Goal: Task Accomplishment & Management: Complete application form

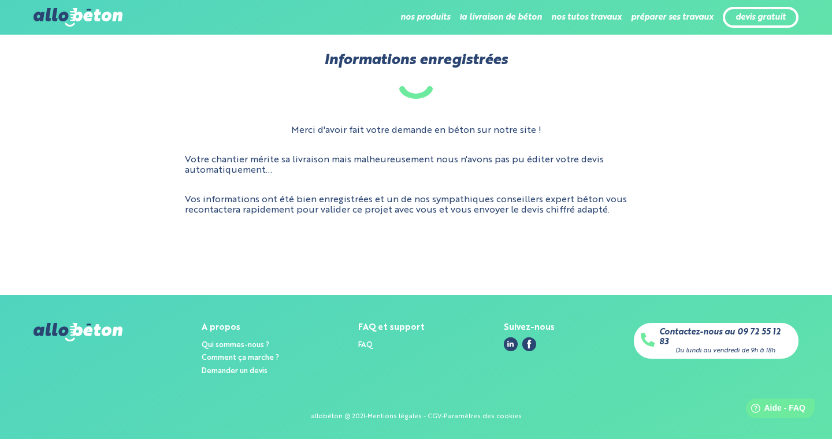
click at [68, 18] on img at bounding box center [78, 17] width 89 height 18
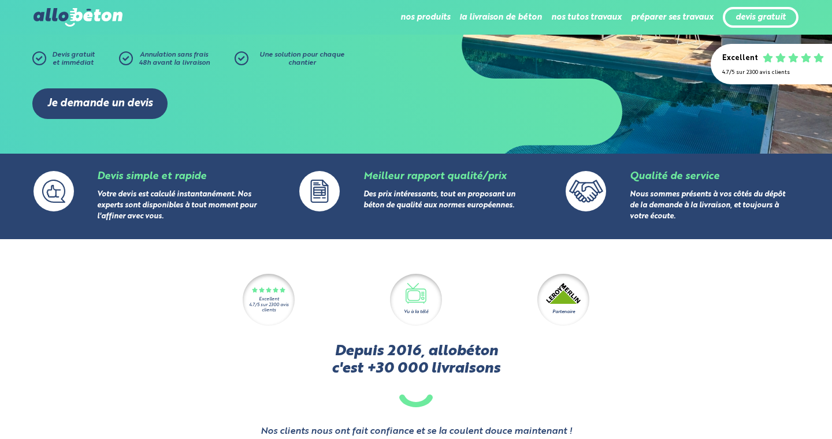
scroll to position [195, 0]
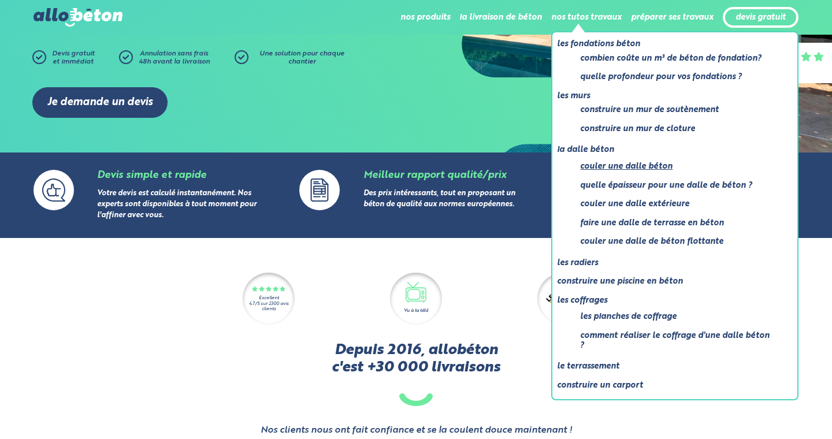
click at [616, 160] on link "Couler une dalle béton" at bounding box center [677, 167] width 194 height 14
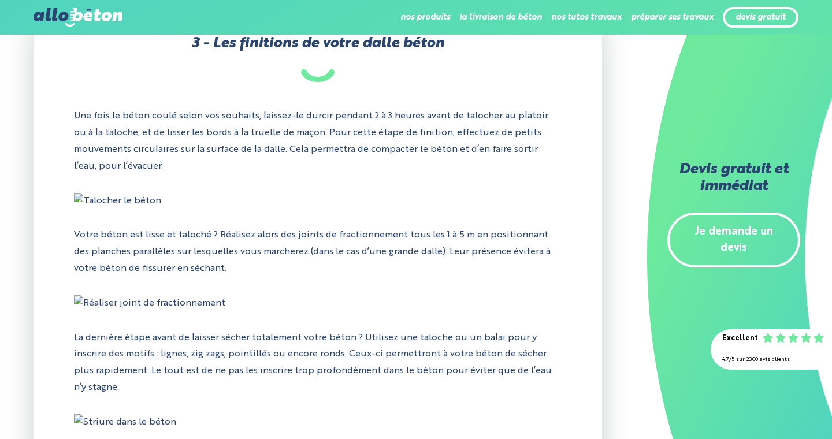
scroll to position [1823, 0]
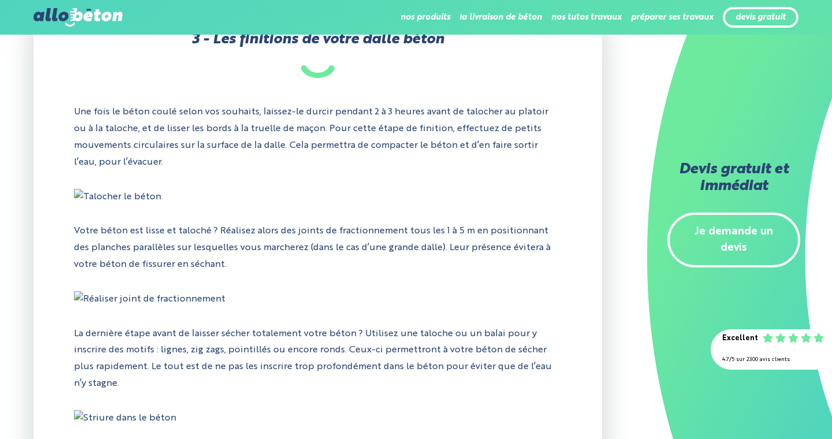
click at [145, 291] on img at bounding box center [149, 299] width 151 height 17
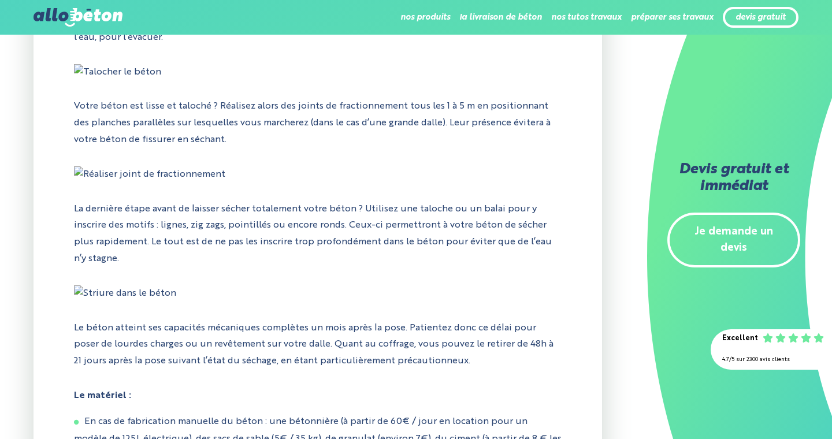
scroll to position [1949, 0]
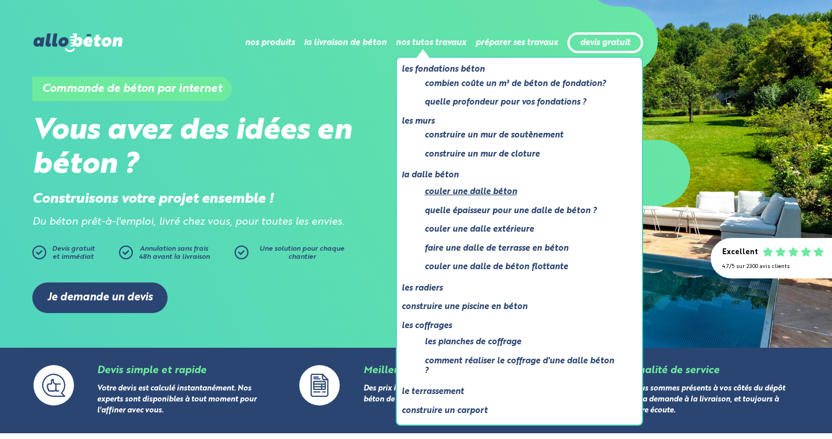
click at [454, 190] on link "Couler une dalle béton" at bounding box center [522, 192] width 194 height 14
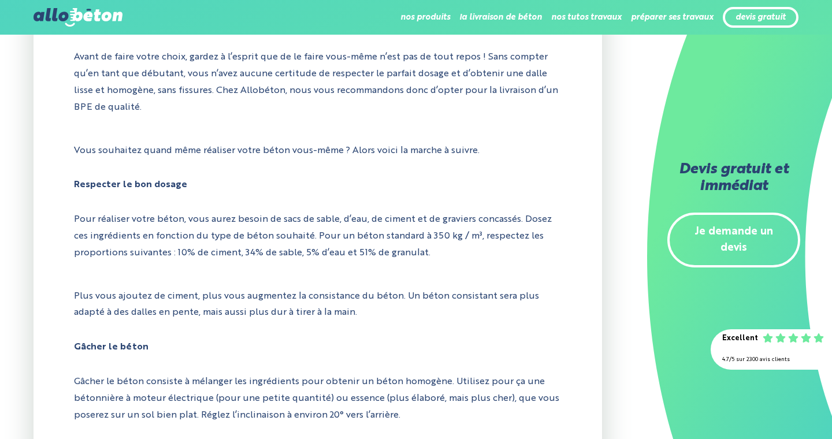
scroll to position [518, 0]
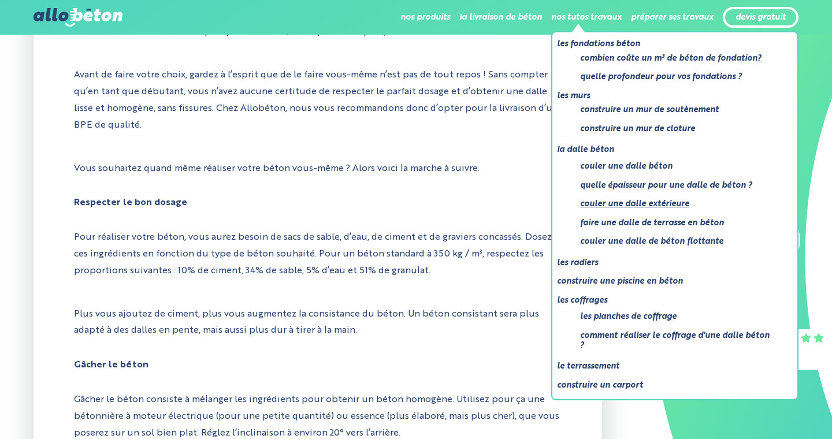
click at [617, 198] on link "Couler une dalle extérieure" at bounding box center [677, 204] width 194 height 14
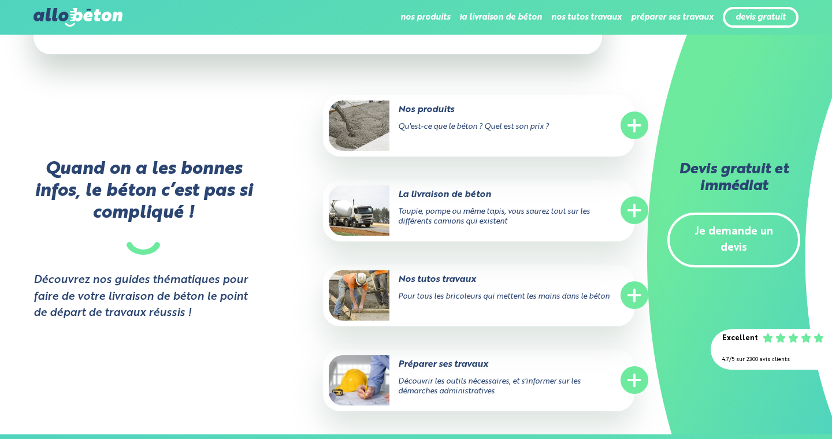
scroll to position [6247, 0]
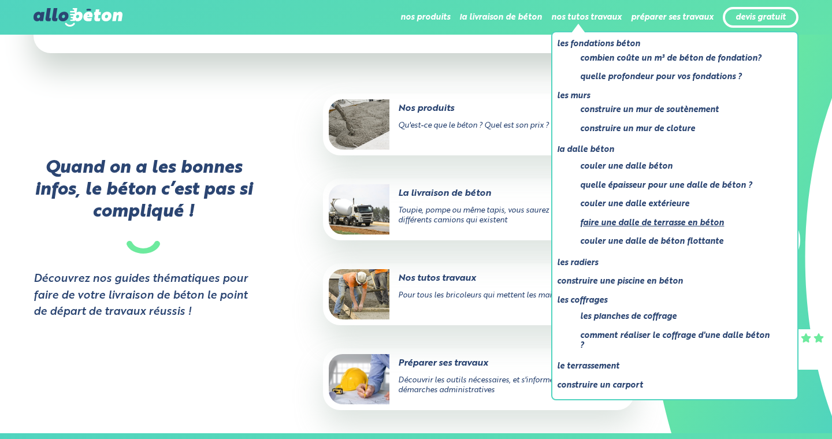
click at [632, 216] on link "Faire une dalle de terrasse en béton" at bounding box center [677, 223] width 194 height 14
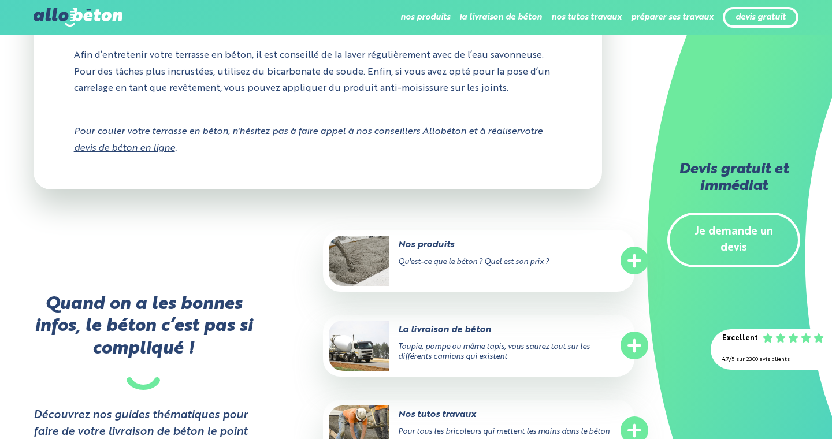
scroll to position [6220, 0]
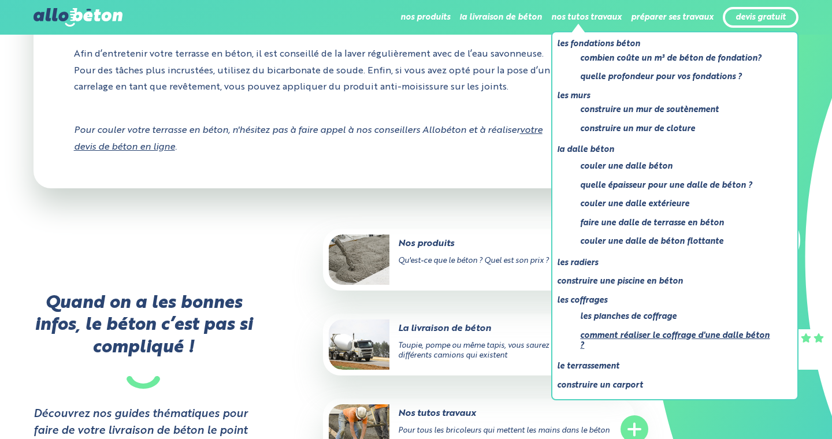
click at [624, 332] on link "Comment réaliser le coffrage d'une dalle béton ?" at bounding box center [677, 341] width 194 height 24
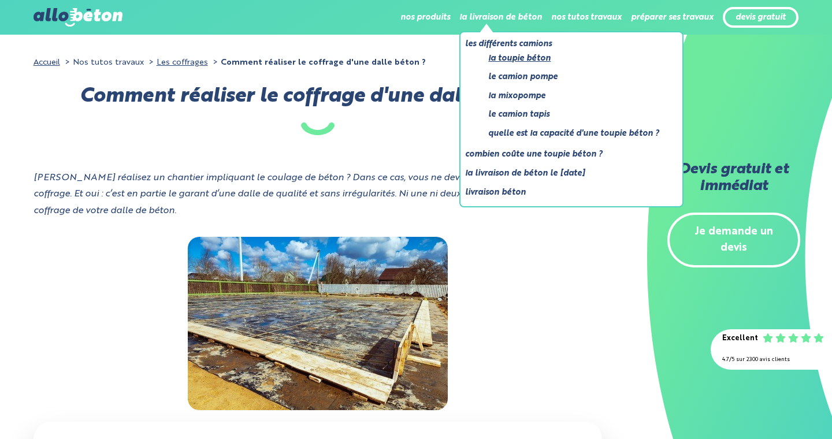
click at [515, 54] on link "La toupie béton" at bounding box center [573, 58] width 171 height 14
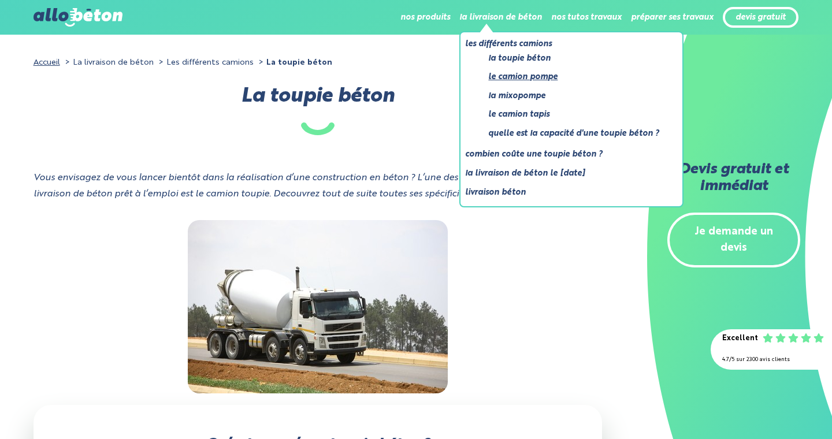
click at [517, 78] on link "Le camion pompe" at bounding box center [573, 77] width 171 height 14
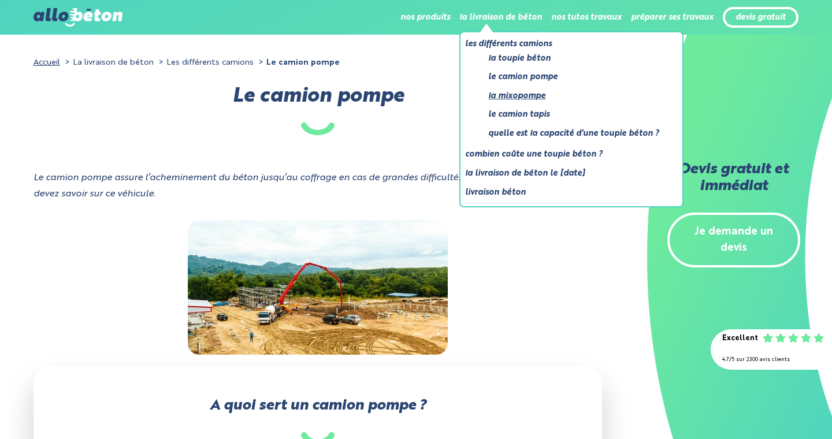
click at [505, 93] on link "La mixopompe" at bounding box center [573, 96] width 171 height 14
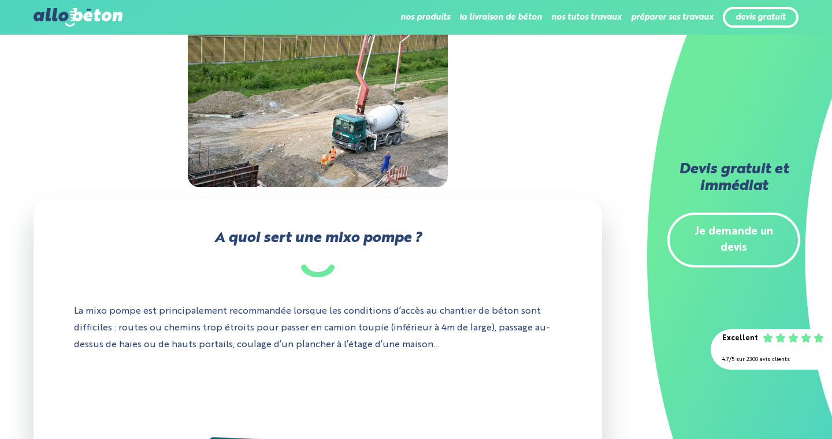
scroll to position [77, 0]
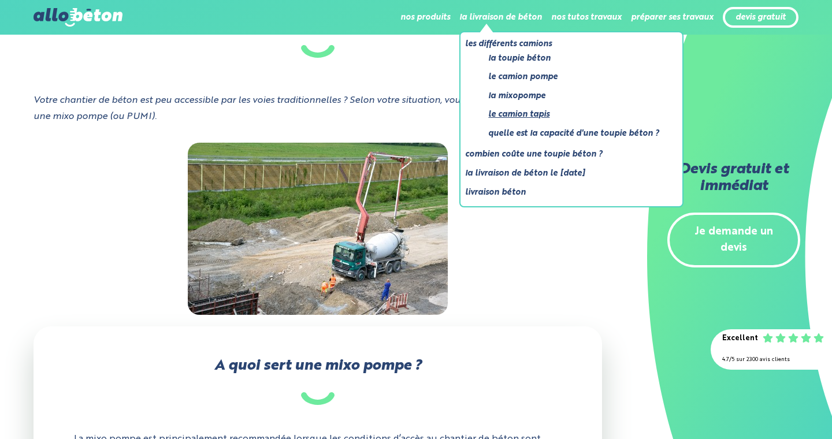
click at [502, 113] on link "Le camion tapis" at bounding box center [573, 115] width 171 height 14
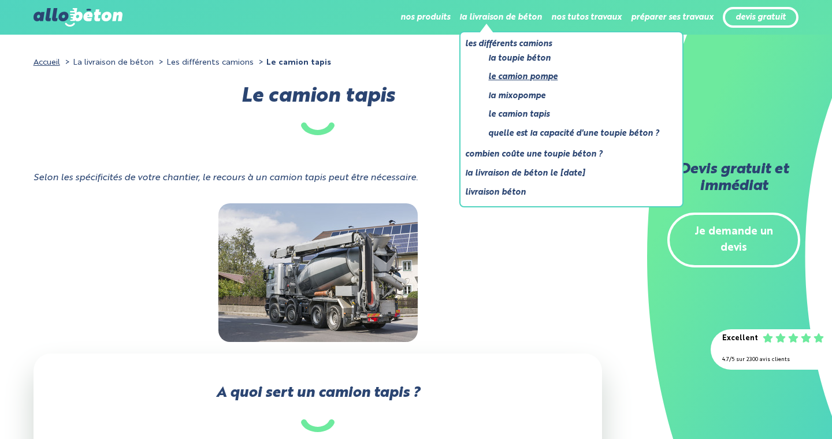
click at [510, 76] on link "Le camion pompe" at bounding box center [573, 77] width 171 height 14
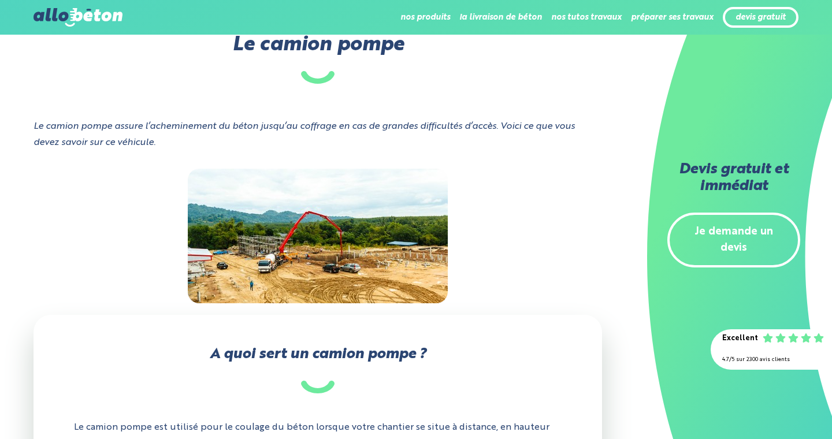
scroll to position [51, 0]
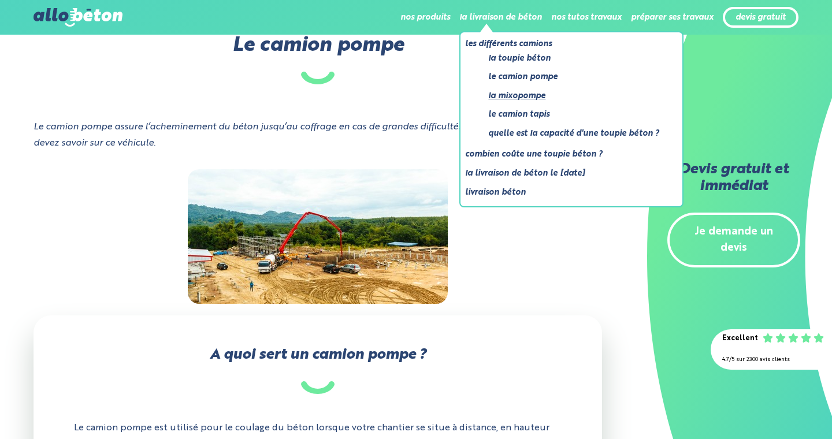
click at [519, 94] on link "La mixopompe" at bounding box center [573, 96] width 171 height 14
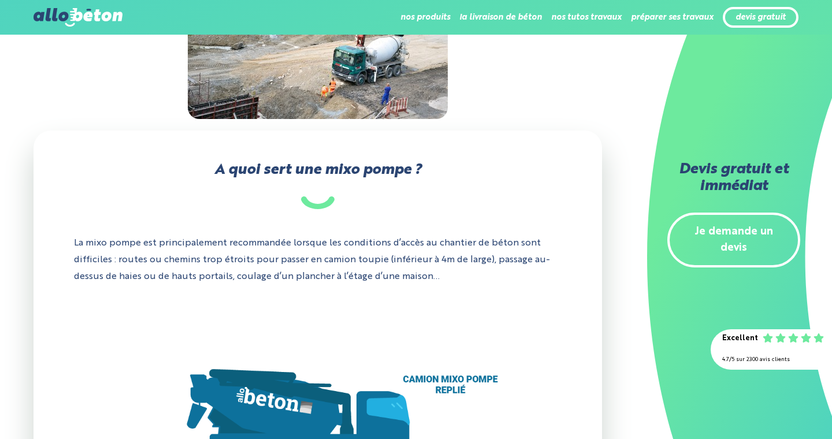
scroll to position [277, 0]
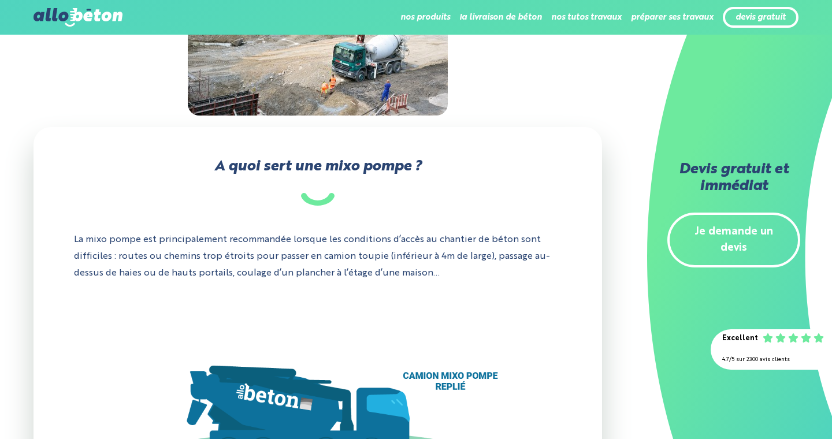
click at [727, 232] on link "Je demande un devis" at bounding box center [734, 240] width 133 height 55
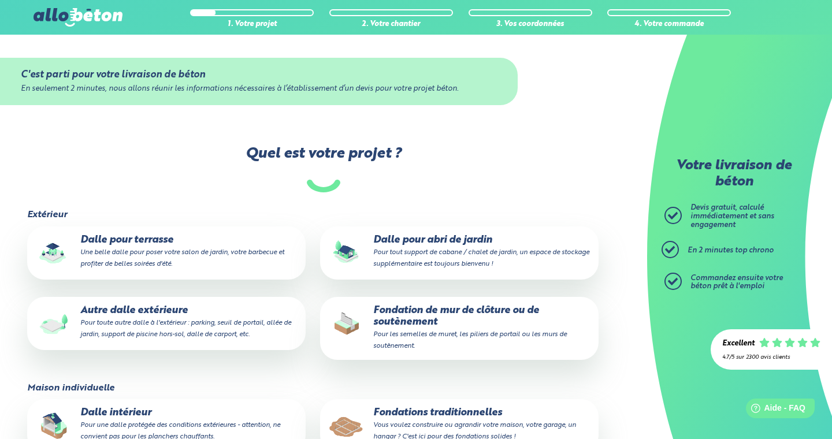
click at [176, 242] on p "Dalle pour terrasse Une belle dalle pour poser votre salon de jardin, votre bar…" at bounding box center [166, 252] width 262 height 35
click at [0, 0] on input "Dalle pour terrasse Une belle dalle pour poser votre salon de jardin, votre bar…" at bounding box center [0, 0] width 0 height 0
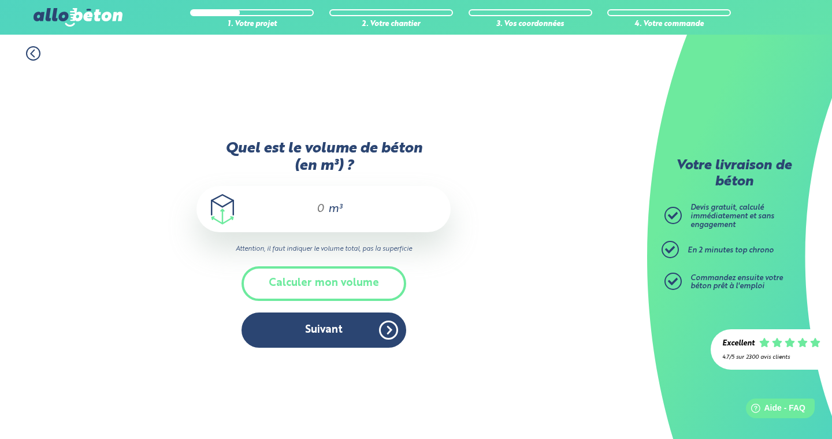
click at [330, 210] on span "m³" at bounding box center [335, 209] width 14 height 12
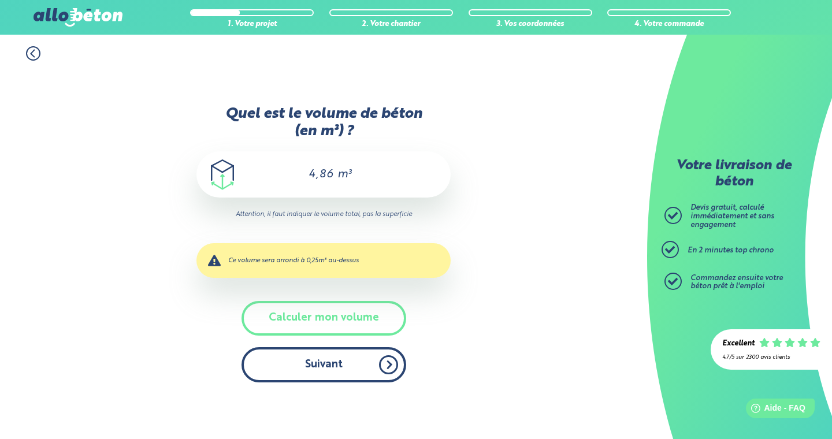
type input "4,86"
click at [321, 363] on button "Suivant" at bounding box center [324, 364] width 165 height 35
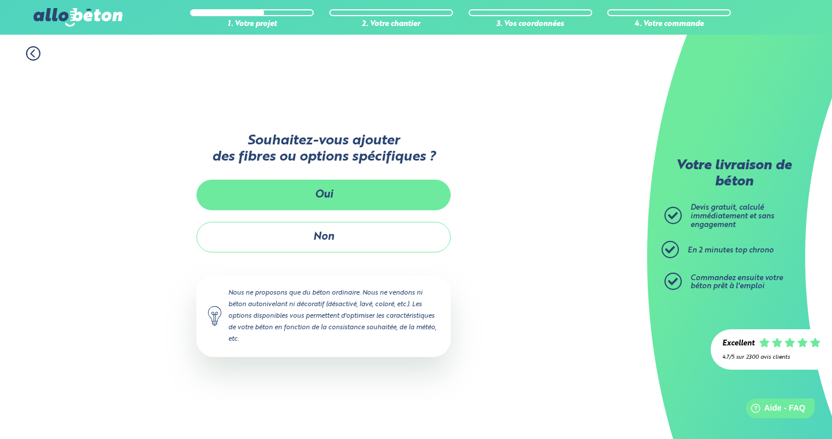
click at [368, 197] on button "Oui" at bounding box center [324, 195] width 254 height 31
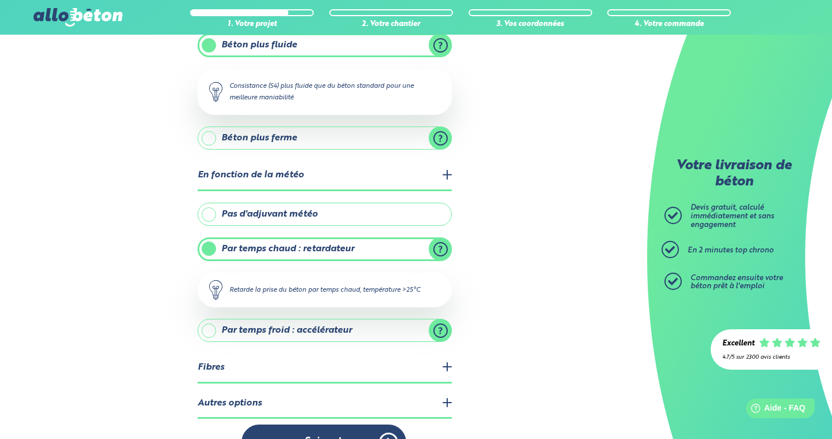
scroll to position [148, 0]
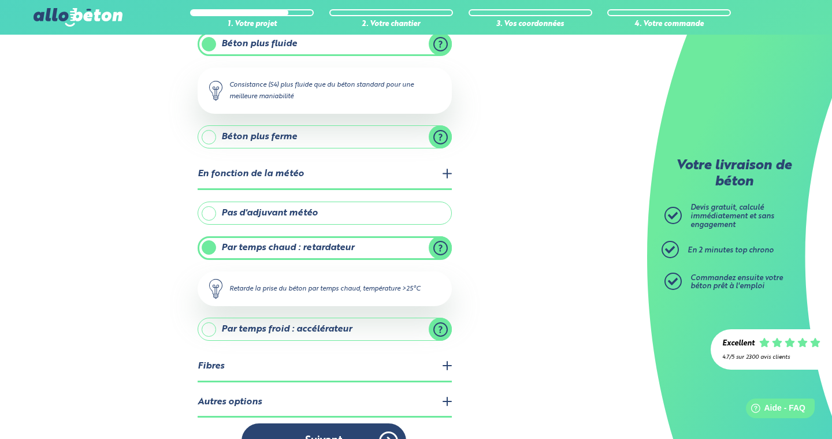
click at [338, 210] on label "Pas d'adjuvant météo" at bounding box center [325, 213] width 254 height 23
click at [0, 0] on input "Pas d'adjuvant météo" at bounding box center [0, 0] width 0 height 0
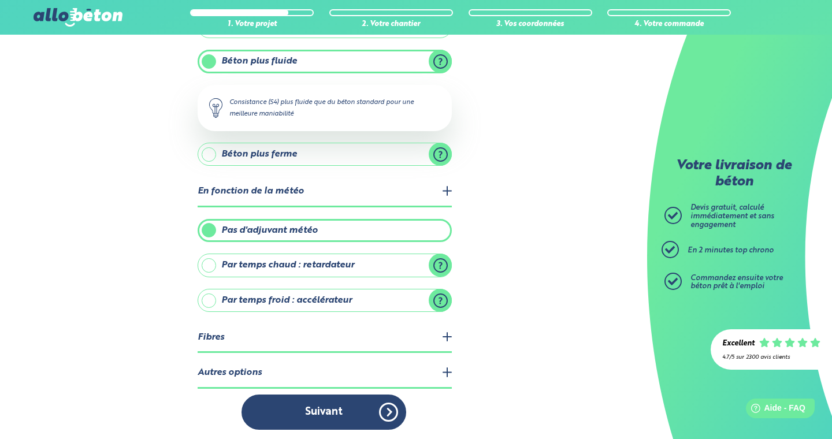
scroll to position [130, 0]
click at [410, 335] on legend "Fibres" at bounding box center [325, 338] width 254 height 29
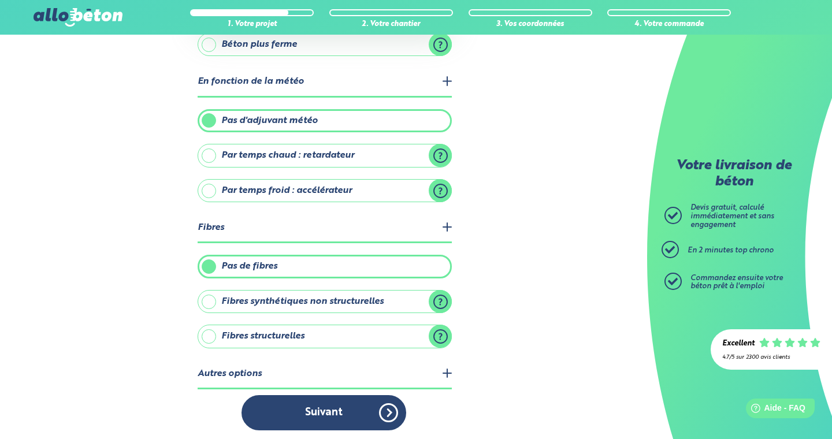
scroll to position [240, 0]
click at [443, 335] on label "Fibres structurelles" at bounding box center [325, 336] width 254 height 23
click at [0, 0] on input "Fibres structurelles" at bounding box center [0, 0] width 0 height 0
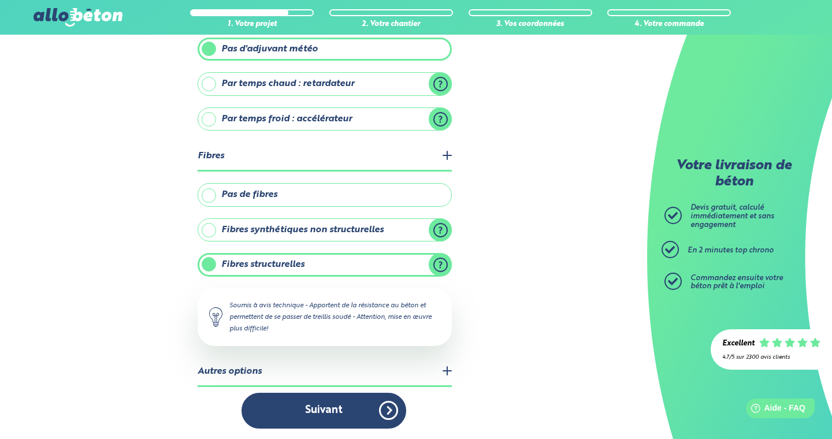
scroll to position [309, 0]
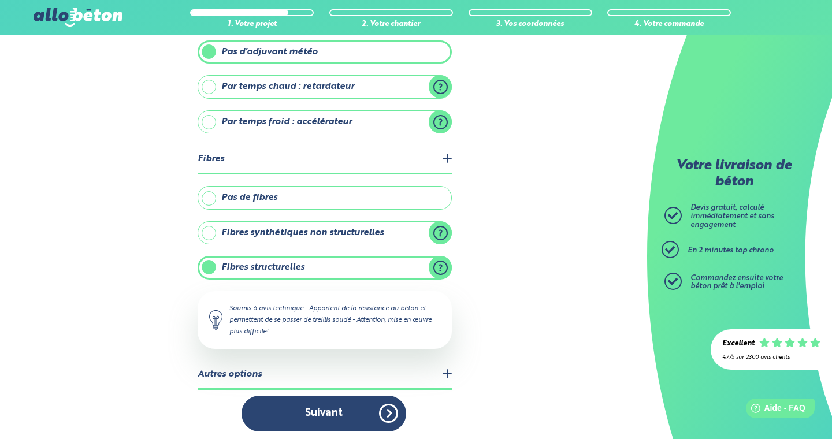
click at [279, 262] on label "Fibres structurelles" at bounding box center [325, 267] width 254 height 23
click at [0, 0] on input "Fibres structurelles" at bounding box center [0, 0] width 0 height 0
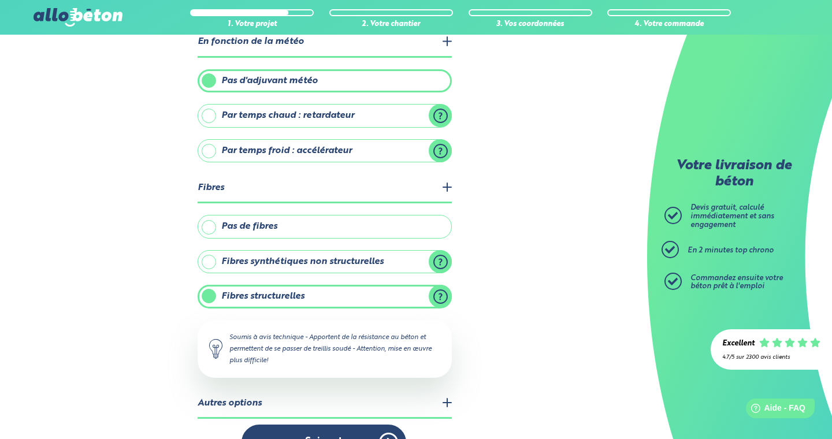
scroll to position [305, 0]
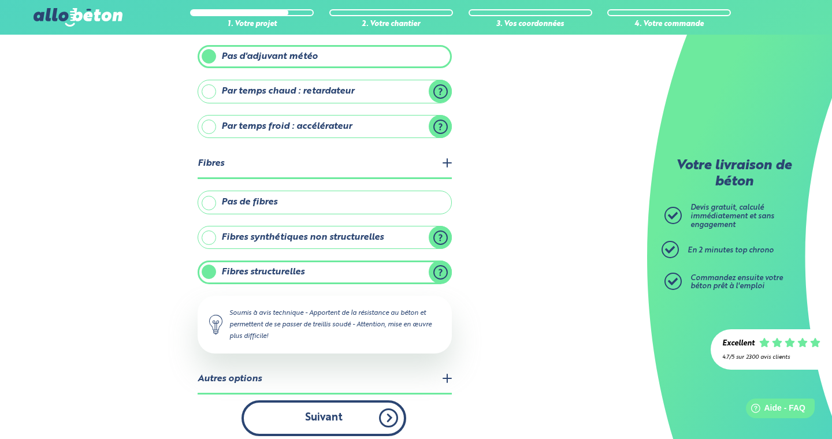
click at [349, 410] on button "Suivant" at bounding box center [324, 418] width 165 height 35
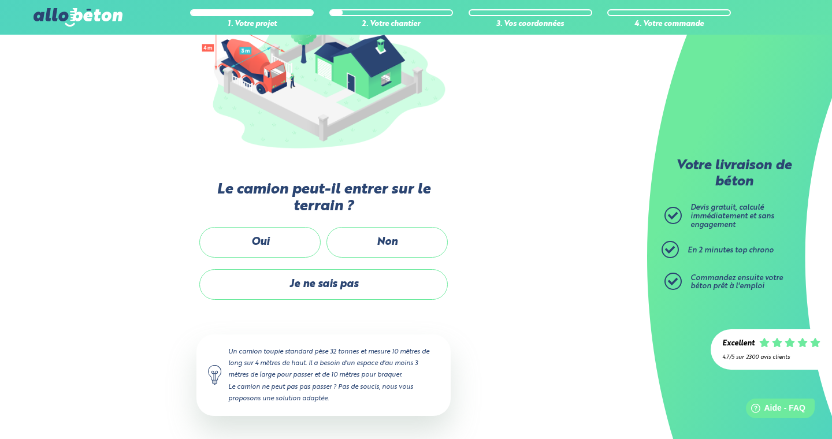
scroll to position [172, 0]
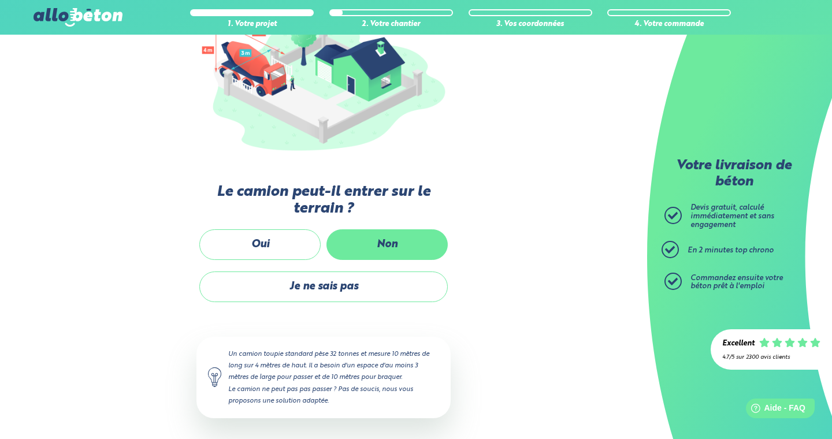
click at [376, 242] on label "Non" at bounding box center [387, 245] width 121 height 31
click at [0, 0] on input "Non" at bounding box center [0, 0] width 0 height 0
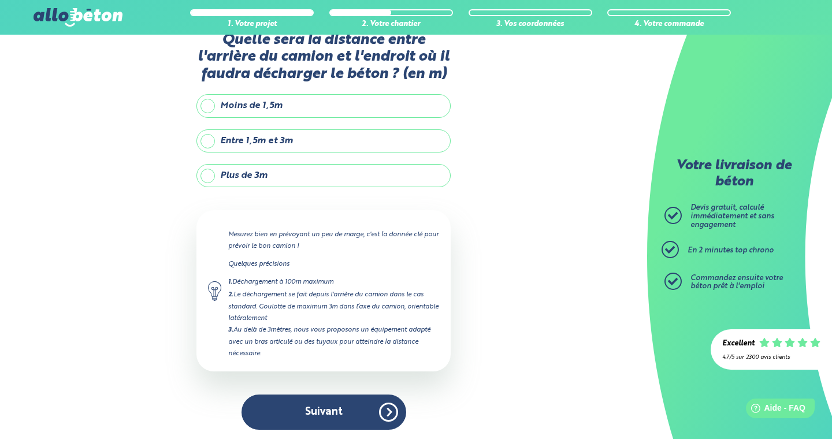
click at [271, 168] on label "Plus de 3m" at bounding box center [324, 175] width 254 height 23
click at [0, 0] on input "Plus de 3m" at bounding box center [0, 0] width 0 height 0
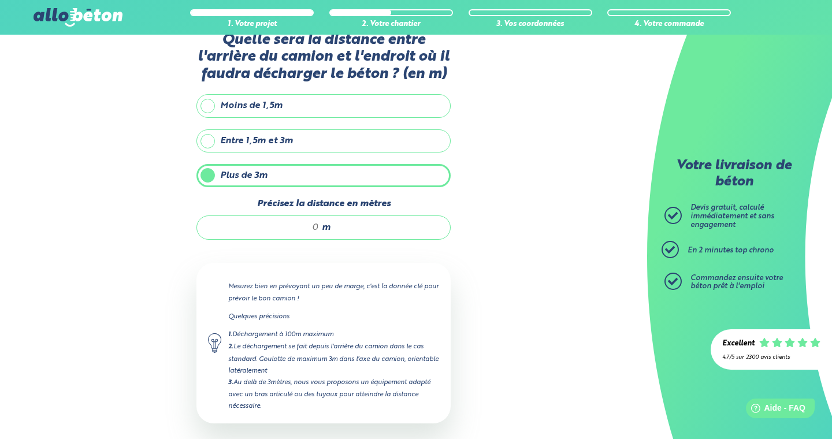
click at [316, 224] on input "Précisez la distance en mètres" at bounding box center [264, 228] width 110 height 12
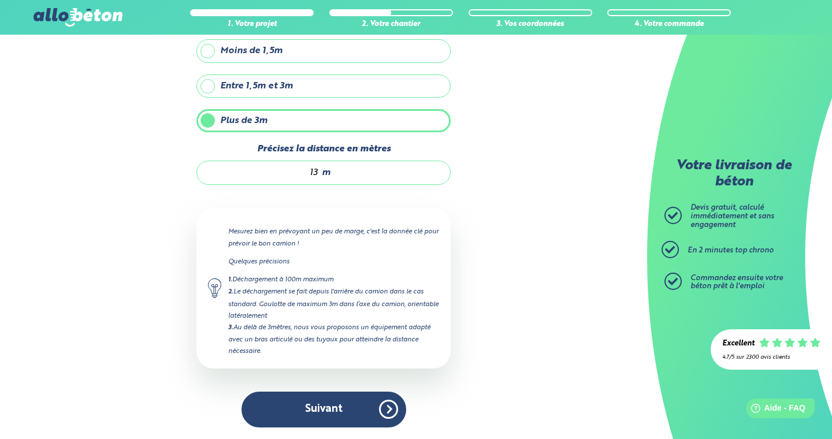
scroll to position [84, 0]
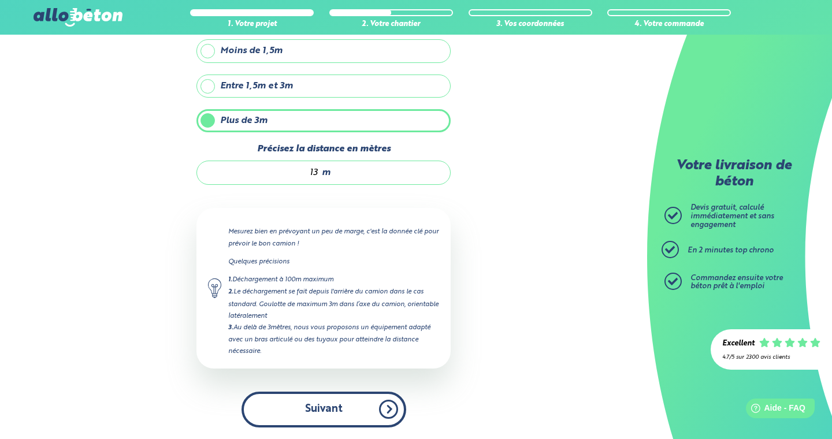
type input "13"
click at [366, 416] on button "Suivant" at bounding box center [324, 409] width 165 height 35
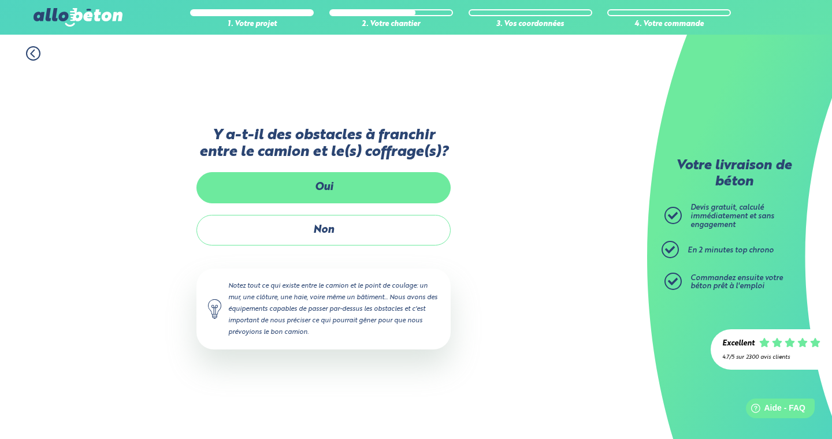
click at [305, 193] on label "Oui" at bounding box center [324, 187] width 254 height 31
click at [0, 0] on input "Oui" at bounding box center [0, 0] width 0 height 0
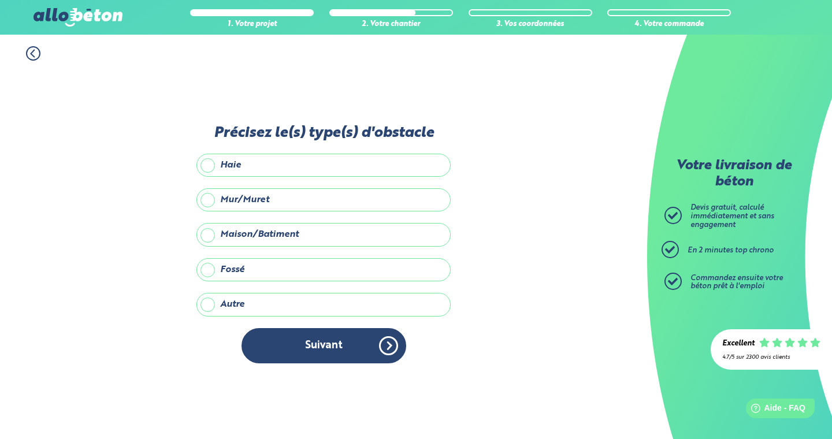
click at [247, 202] on label "Mur/Muret" at bounding box center [324, 199] width 254 height 23
click at [0, 0] on input "Mur/Muret" at bounding box center [0, 0] width 0 height 0
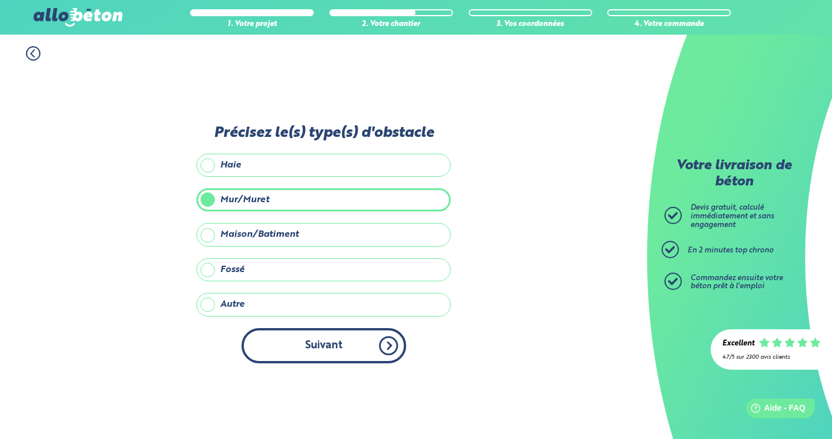
click at [361, 342] on button "Suivant" at bounding box center [324, 345] width 165 height 35
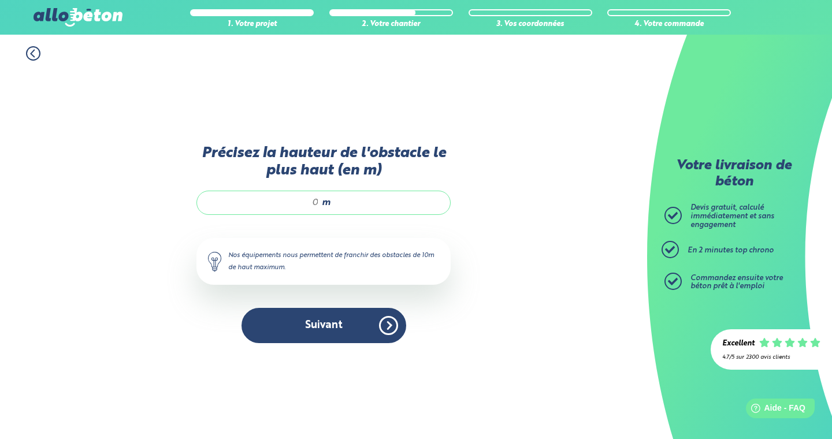
click at [317, 200] on input "Précisez la hauteur de l'obstacle le plus haut (en m)" at bounding box center [264, 203] width 110 height 12
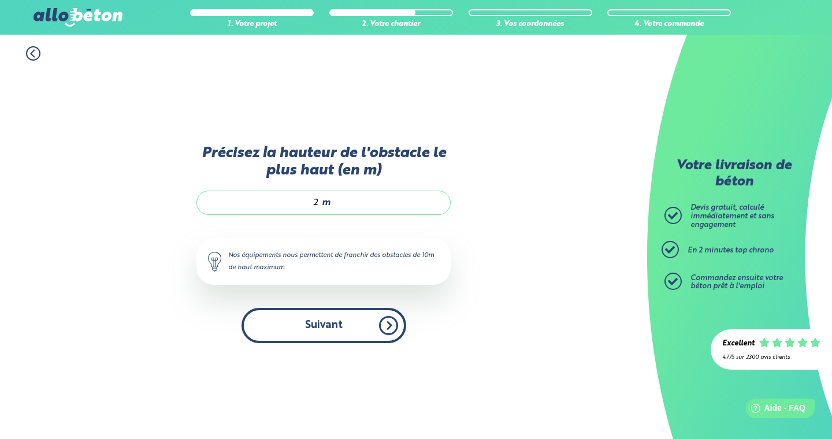
type input "2"
click at [340, 316] on button "Suivant" at bounding box center [324, 325] width 165 height 35
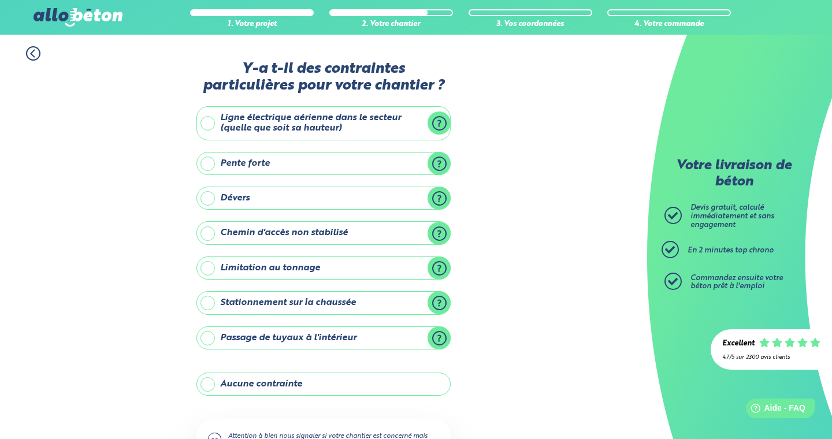
click at [315, 381] on label "Aucune contrainte" at bounding box center [324, 384] width 254 height 23
click at [0, 0] on input "Aucune contrainte" at bounding box center [0, 0] width 0 height 0
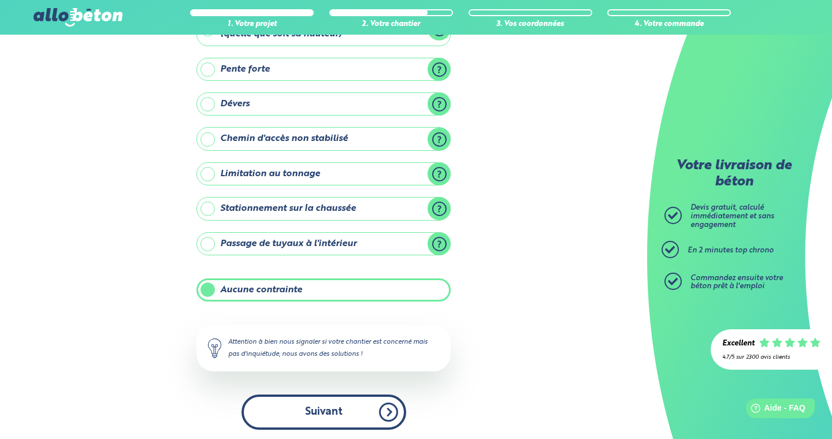
scroll to position [94, 0]
click at [318, 402] on button "Suivant" at bounding box center [324, 412] width 165 height 35
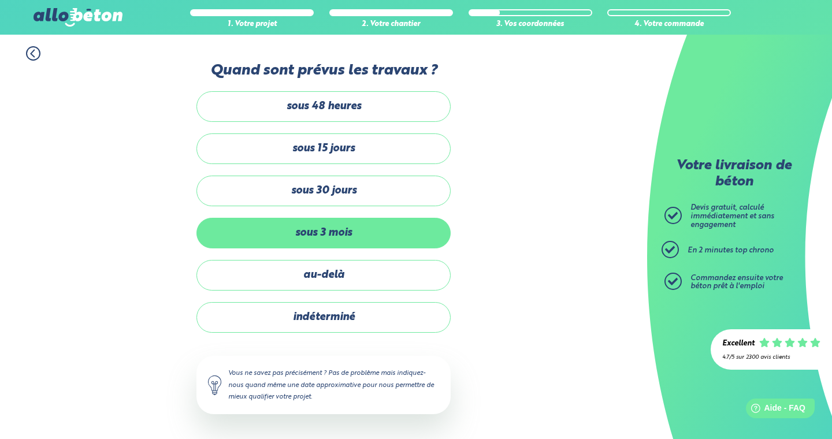
click at [319, 236] on label "sous 3 mois" at bounding box center [324, 233] width 254 height 31
click at [0, 0] on input "sous 3 mois" at bounding box center [0, 0] width 0 height 0
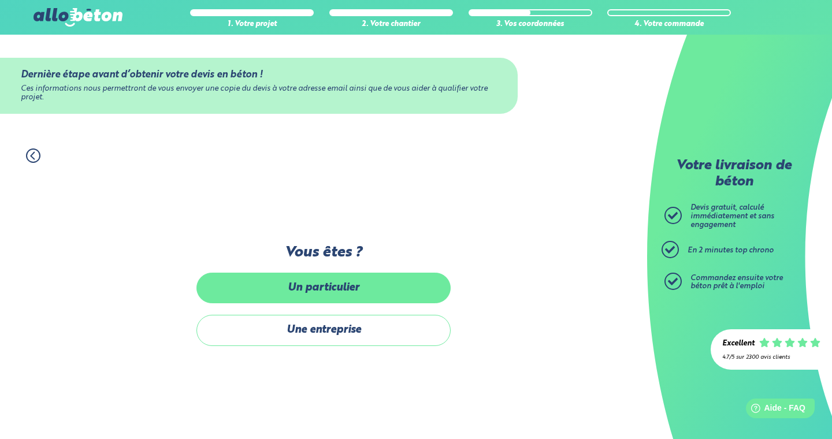
click at [359, 281] on label "Un particulier" at bounding box center [324, 288] width 254 height 31
click at [0, 0] on input "Un particulier" at bounding box center [0, 0] width 0 height 0
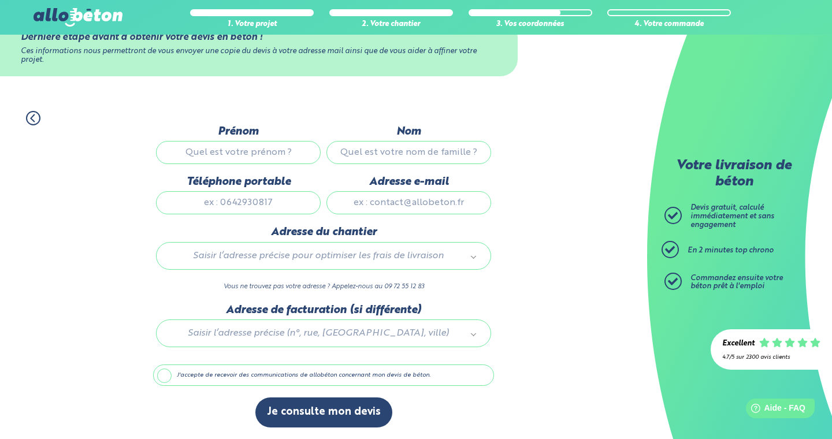
scroll to position [41, 0]
type input "p"
type input "Pierre-Axel"
type input "sa"
type input "Sarkissian"
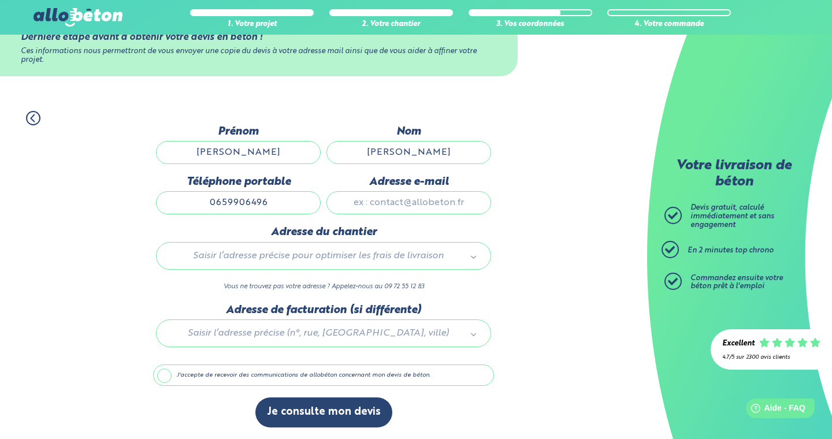
type input "0659906496"
type input "sarkissian.pro@outlook.fr"
click at [290, 268] on div "Saisir l’adresse précise pour optimiser les frais de livraison" at bounding box center [323, 256] width 335 height 28
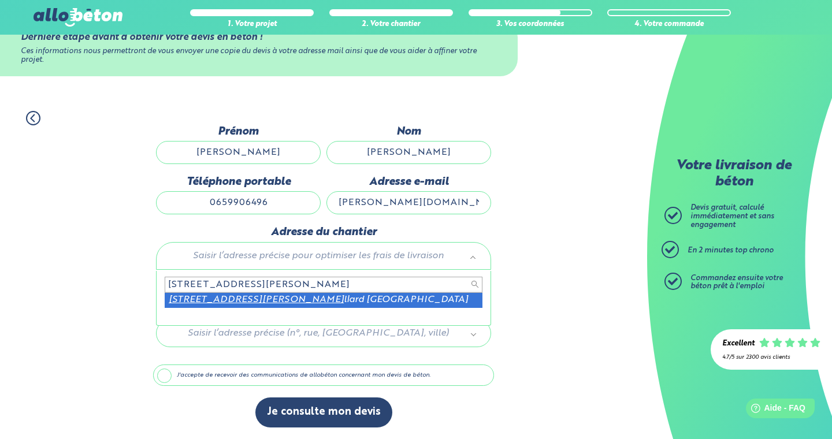
type input "14 rue ernest de chamai"
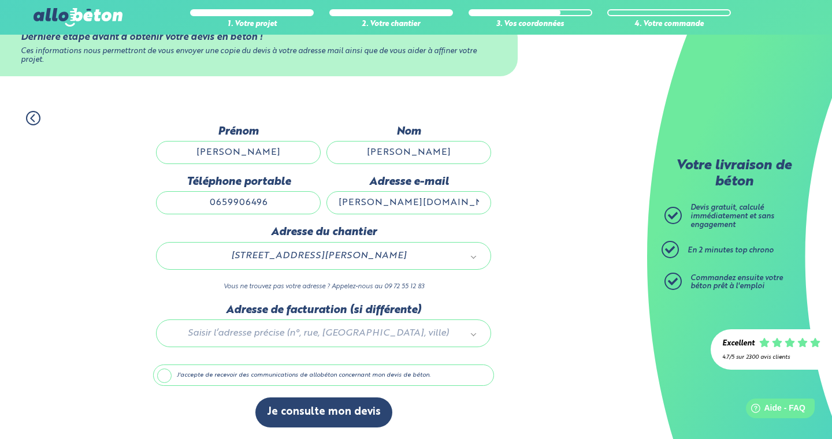
click at [164, 373] on label "J'accepte de recevoir des communications de allobéton concernant mon devis de b…" at bounding box center [323, 376] width 341 height 22
click at [0, 0] on input "J'accepte de recevoir des communications de allobéton concernant mon devis de b…" at bounding box center [0, 0] width 0 height 0
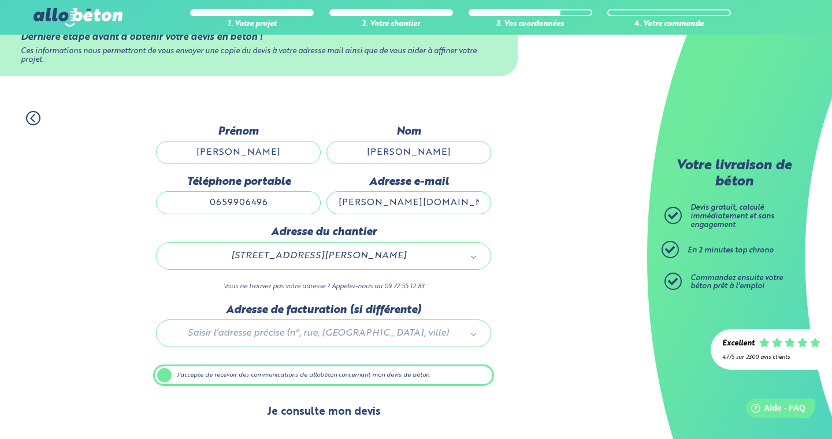
click at [342, 414] on button "Je consulte mon devis" at bounding box center [324, 412] width 137 height 29
